Goal: Transaction & Acquisition: Purchase product/service

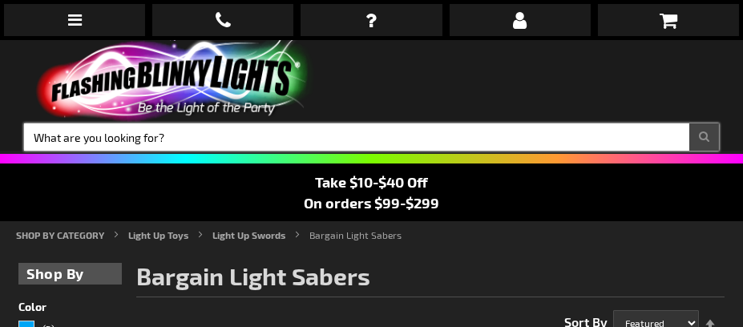
click at [391, 131] on input "Search" at bounding box center [371, 136] width 694 height 27
type input "light saber"
click at [689, 123] on button "Search" at bounding box center [704, 136] width 30 height 27
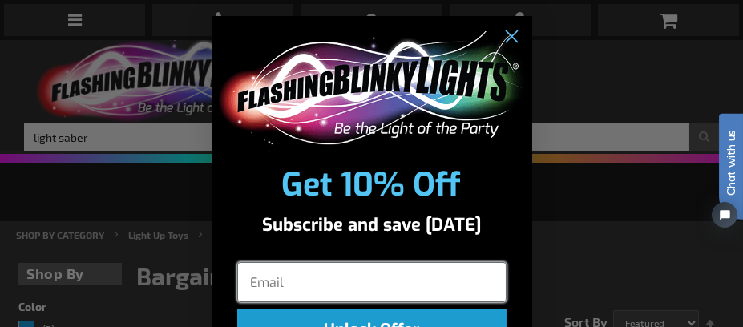
scroll to position [2, 0]
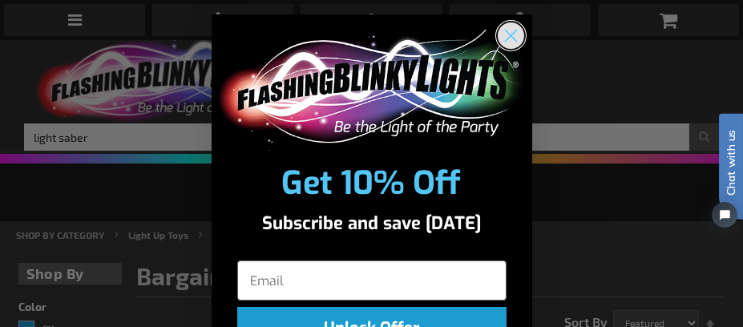
click at [501, 33] on circle "Close dialog" at bounding box center [510, 35] width 26 height 26
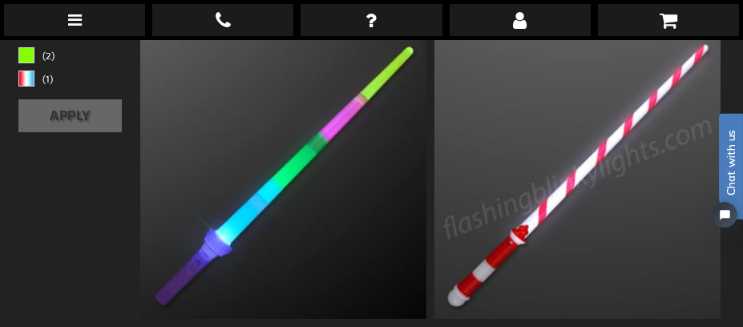
scroll to position [320, 0]
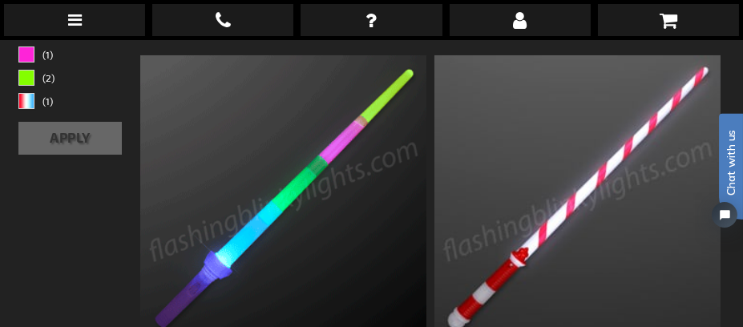
click at [312, 205] on img at bounding box center [283, 198] width 286 height 286
